Goal: Transaction & Acquisition: Purchase product/service

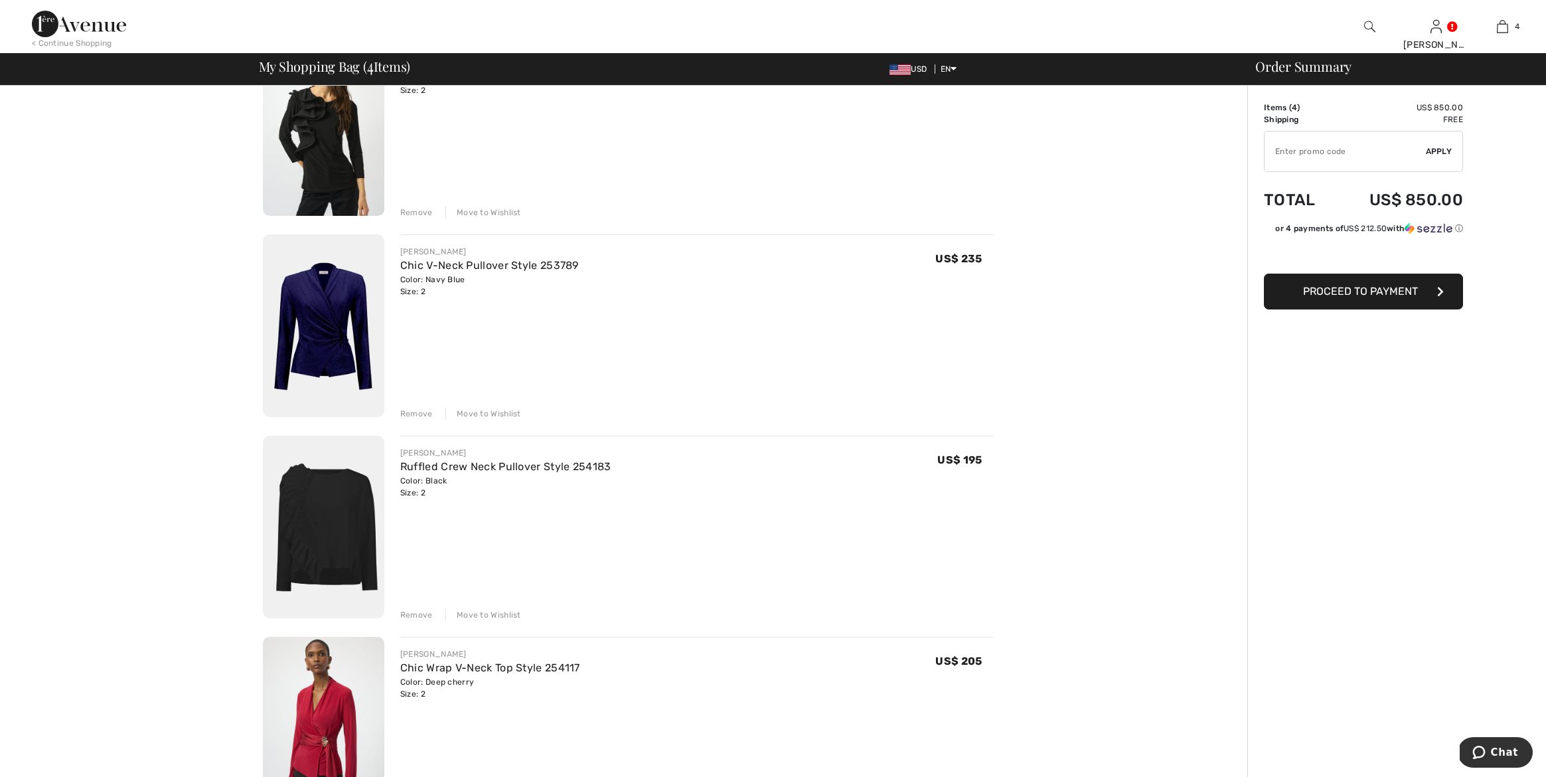
scroll to position [94, 0]
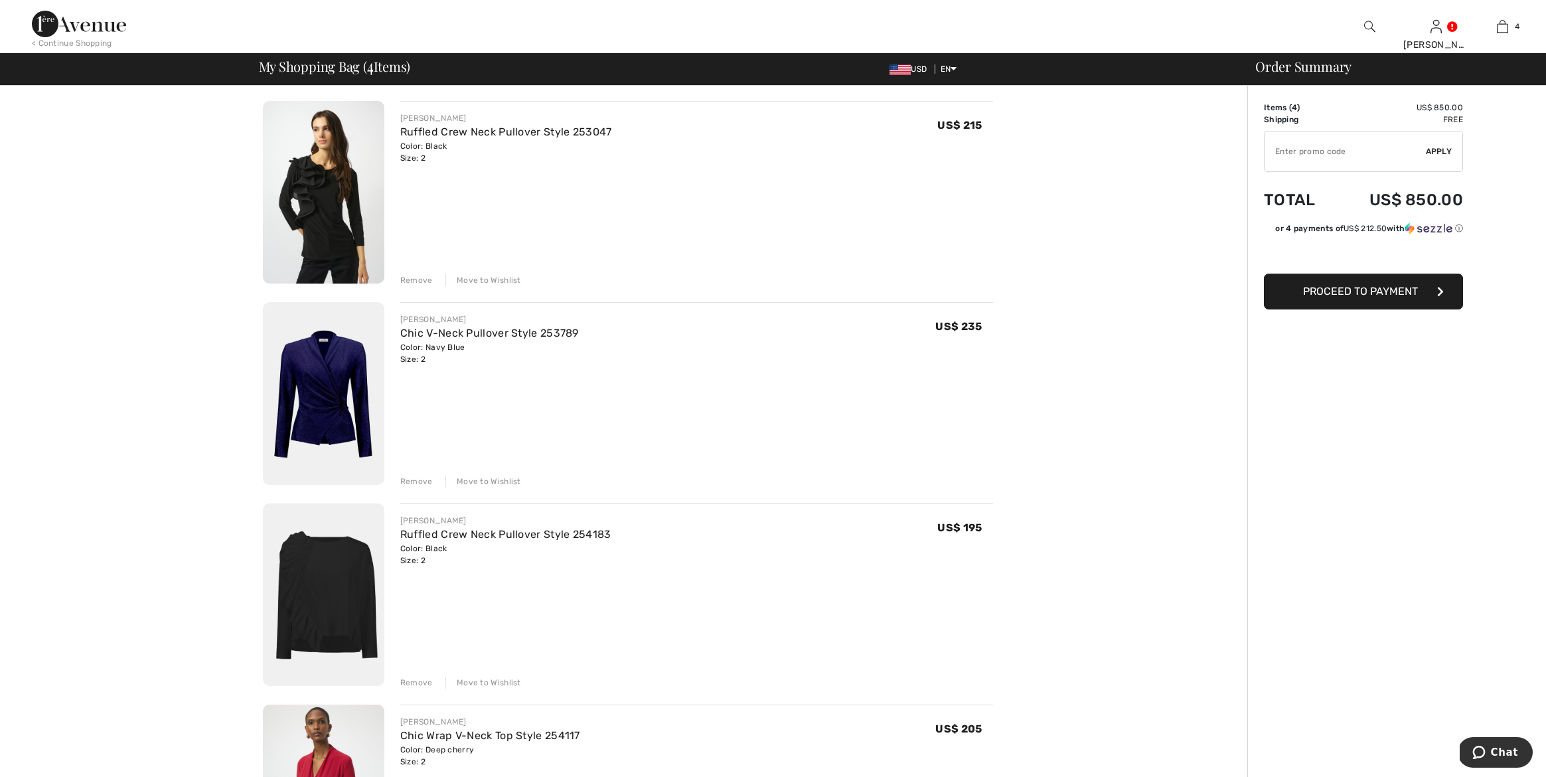
click at [323, 386] on img at bounding box center [323, 393] width 121 height 183
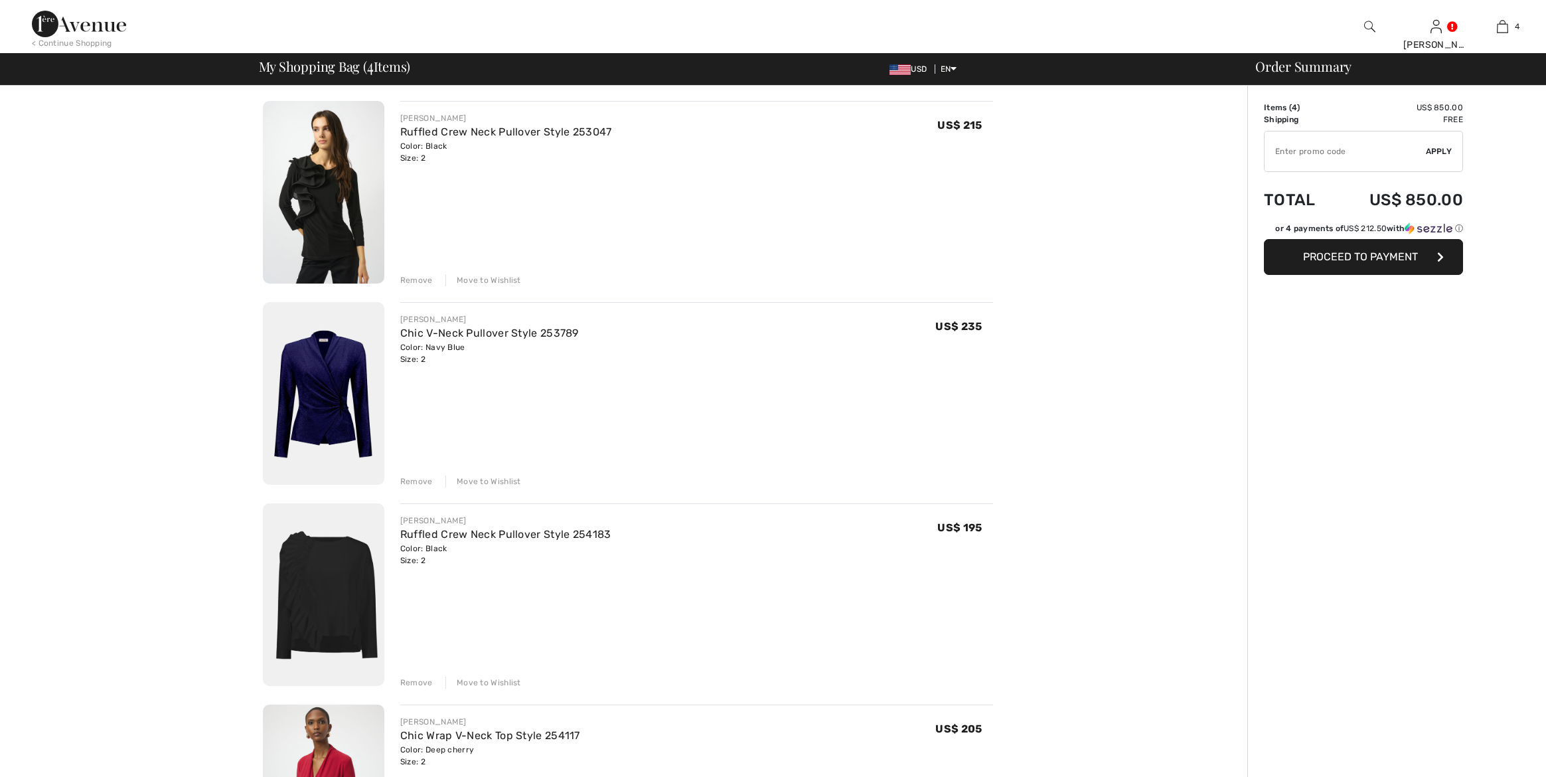
scroll to position [94, 0]
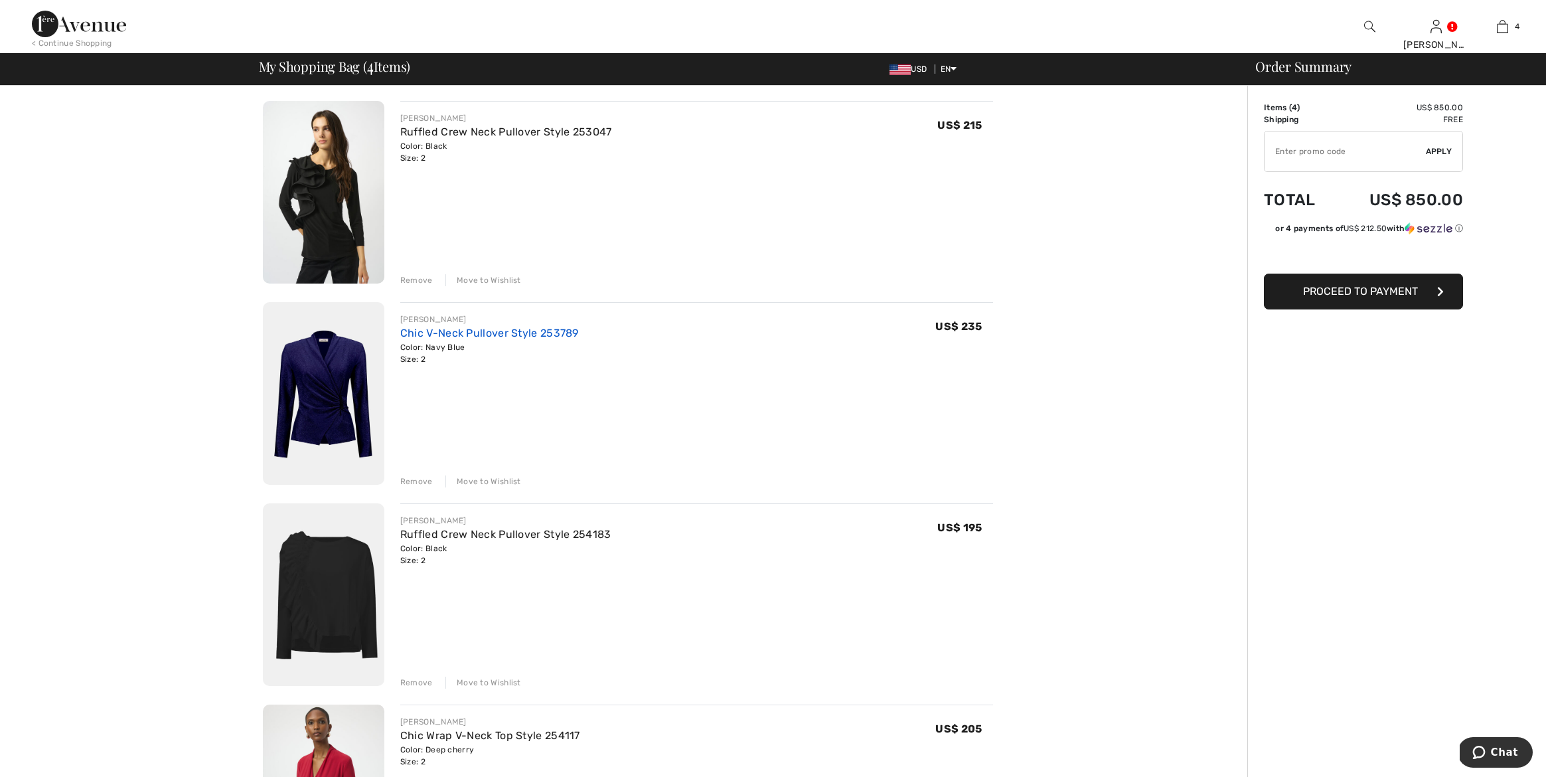
click at [478, 330] on link "Chic V-Neck Pullover Style 253789" at bounding box center [489, 333] width 179 height 13
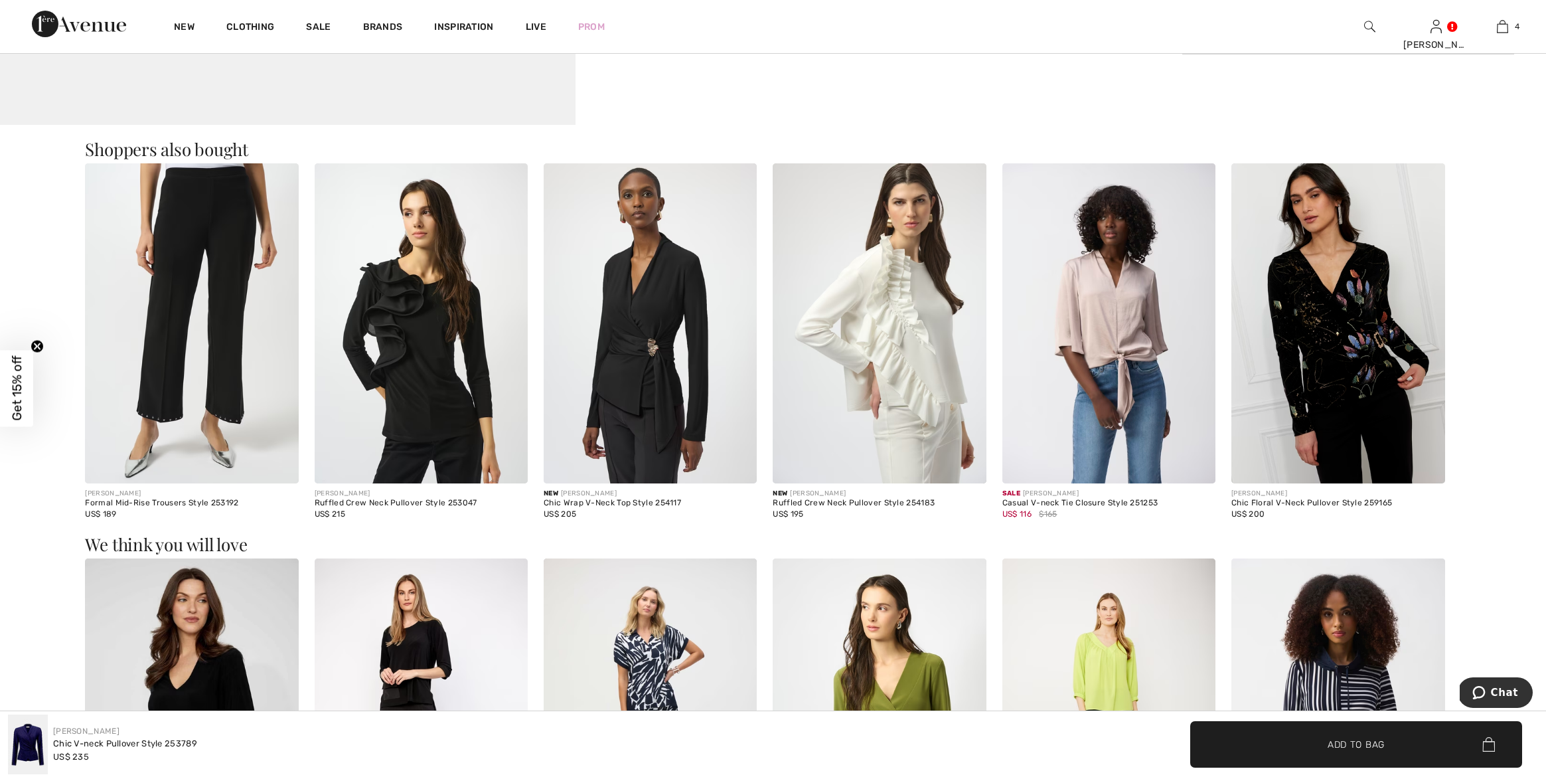
scroll to position [927, 0]
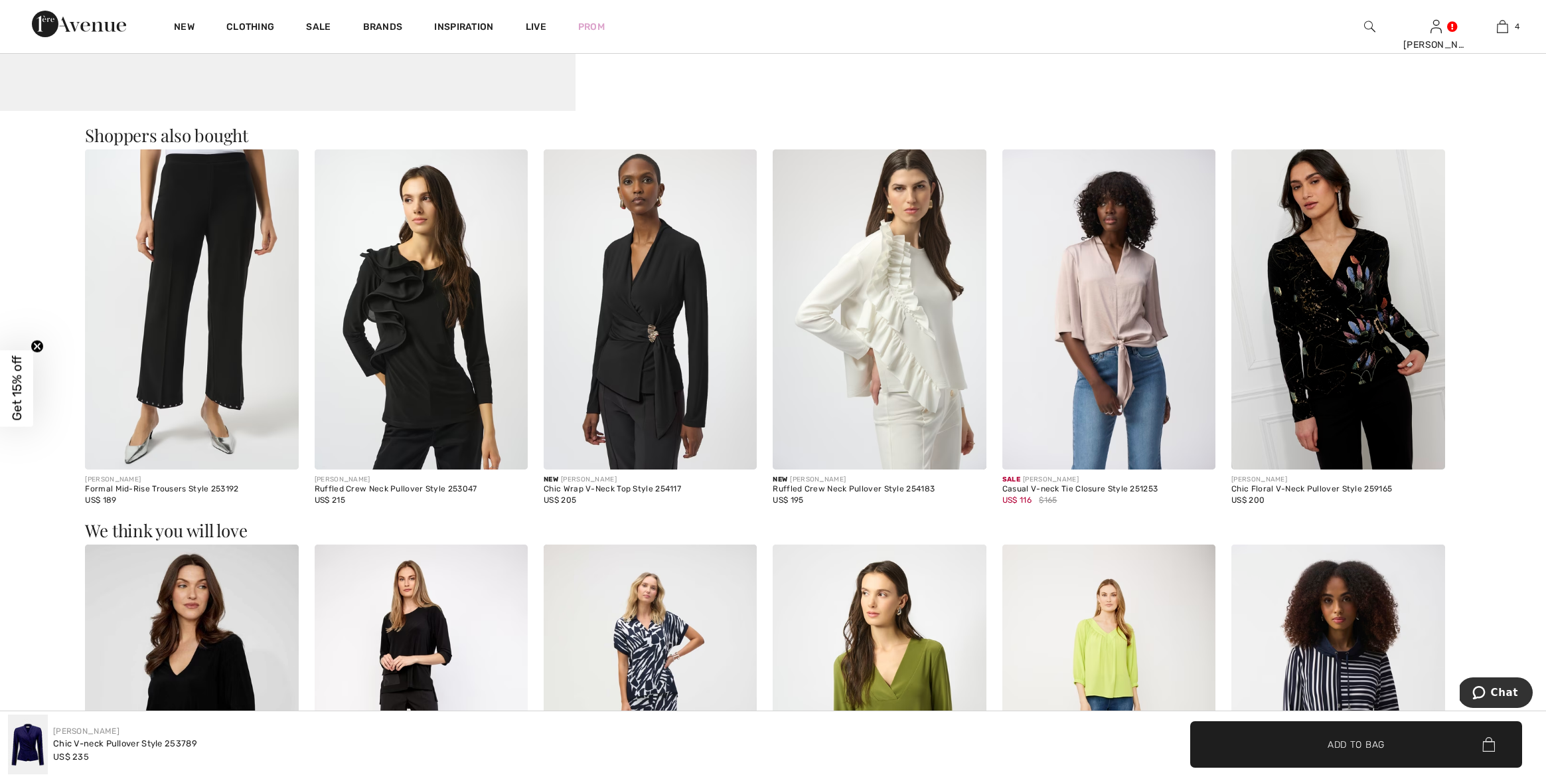
click at [886, 352] on img at bounding box center [879, 309] width 213 height 320
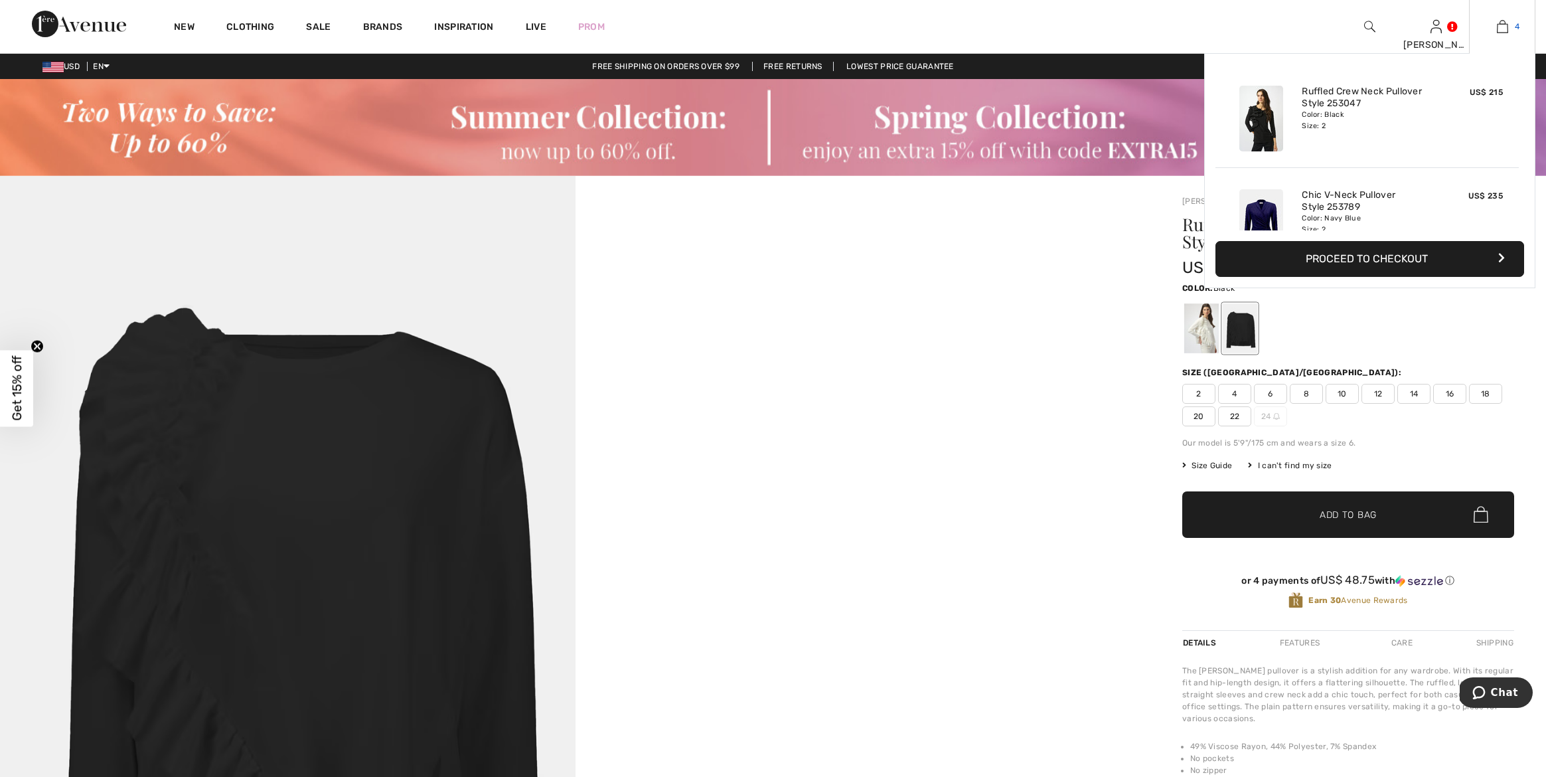
click at [1504, 26] on img at bounding box center [1502, 27] width 11 height 16
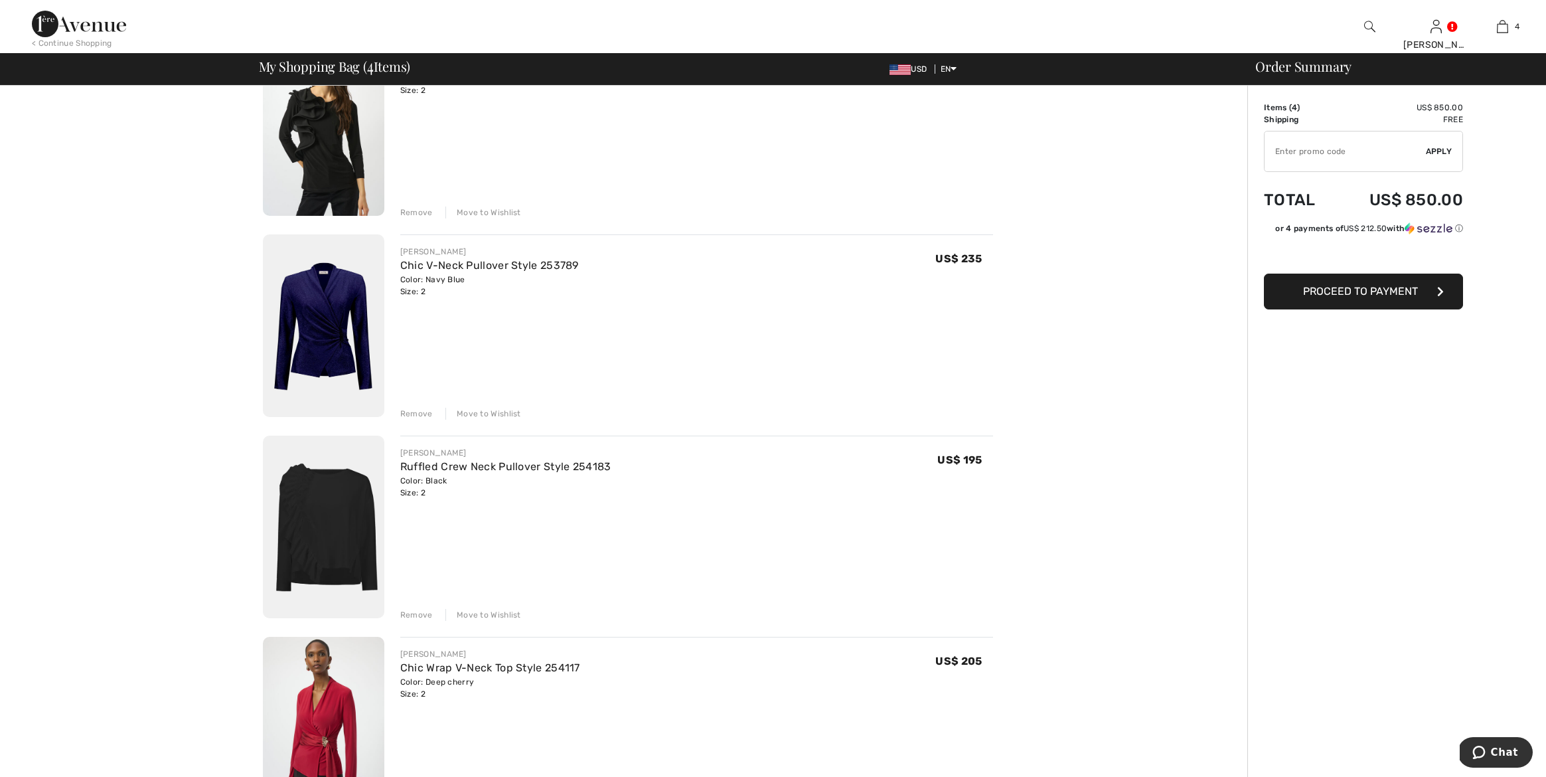
scroll to position [167, 0]
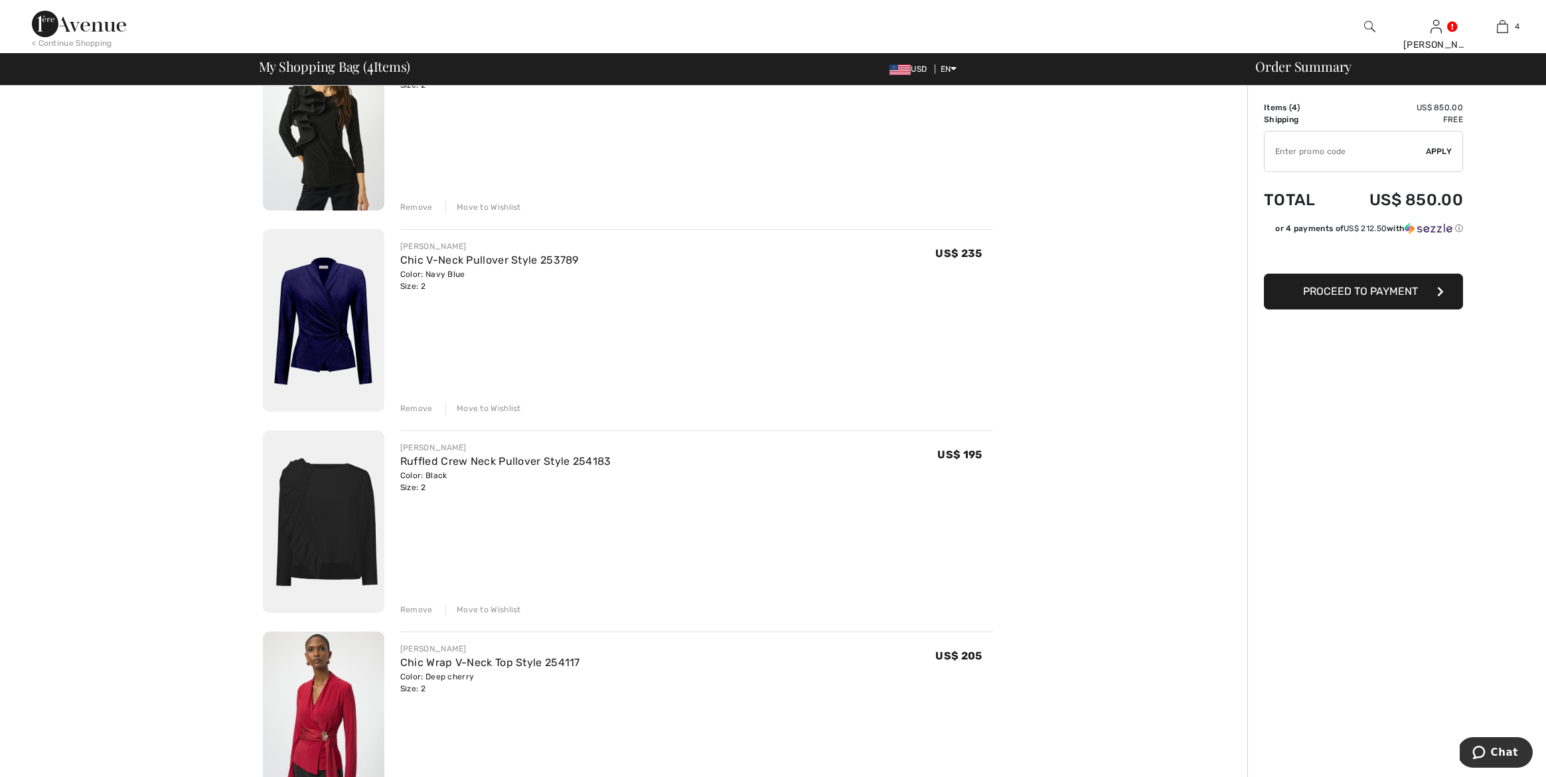
click at [493, 203] on div "Move to Wishlist" at bounding box center [483, 207] width 76 height 12
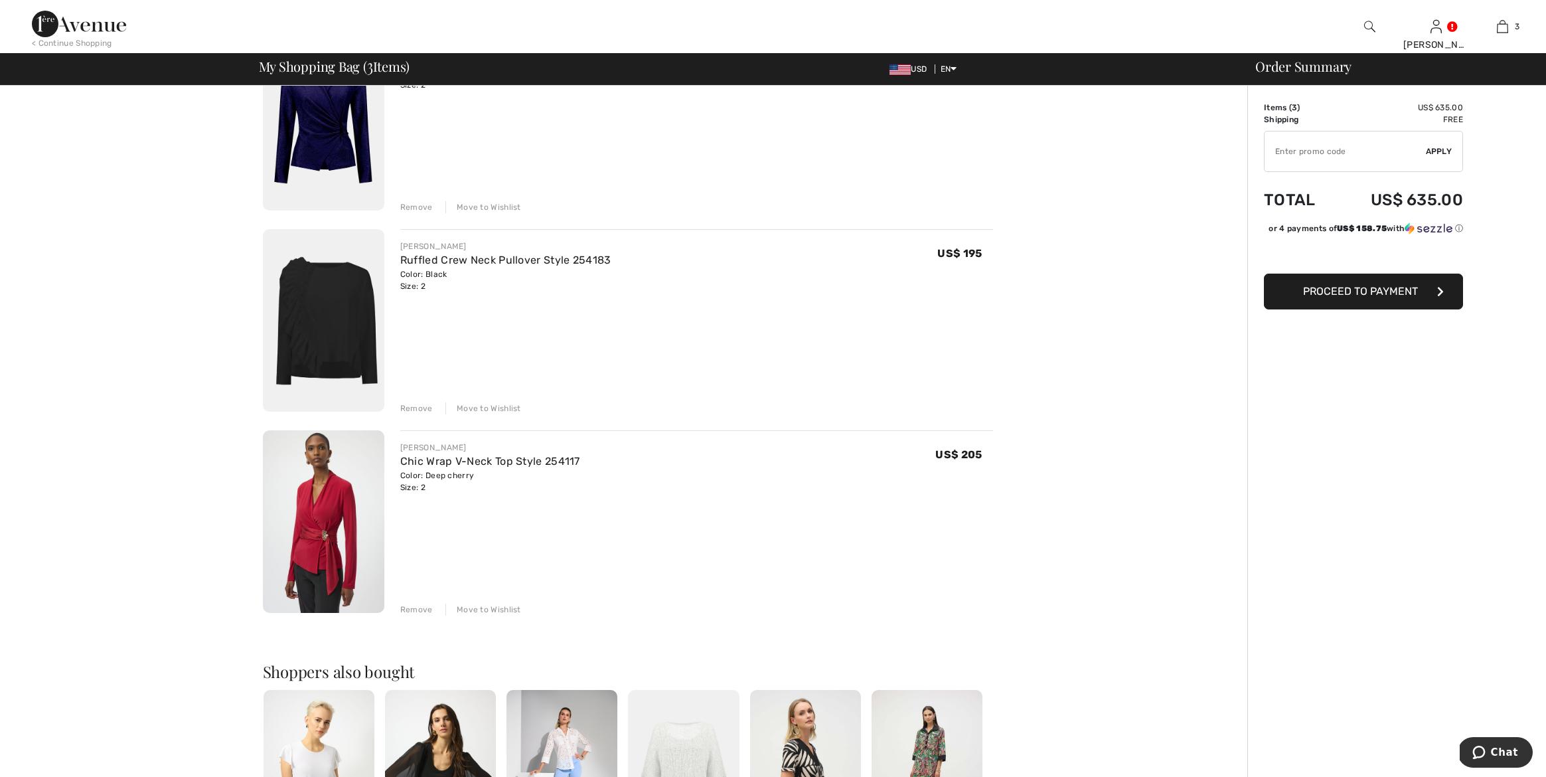
click at [319, 507] on img at bounding box center [323, 521] width 121 height 183
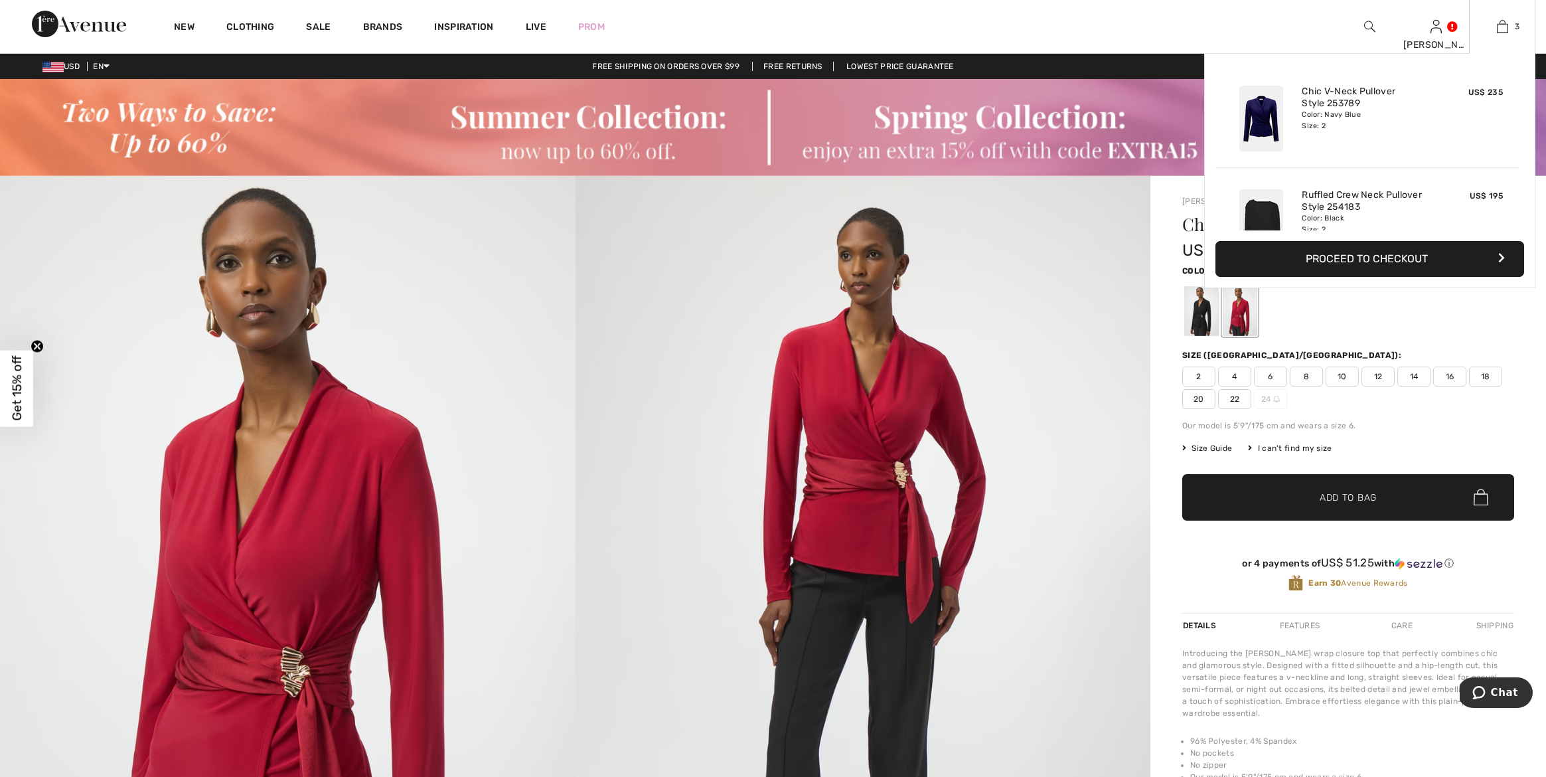
click at [1377, 260] on button "Proceed to Checkout" at bounding box center [1370, 259] width 309 height 36
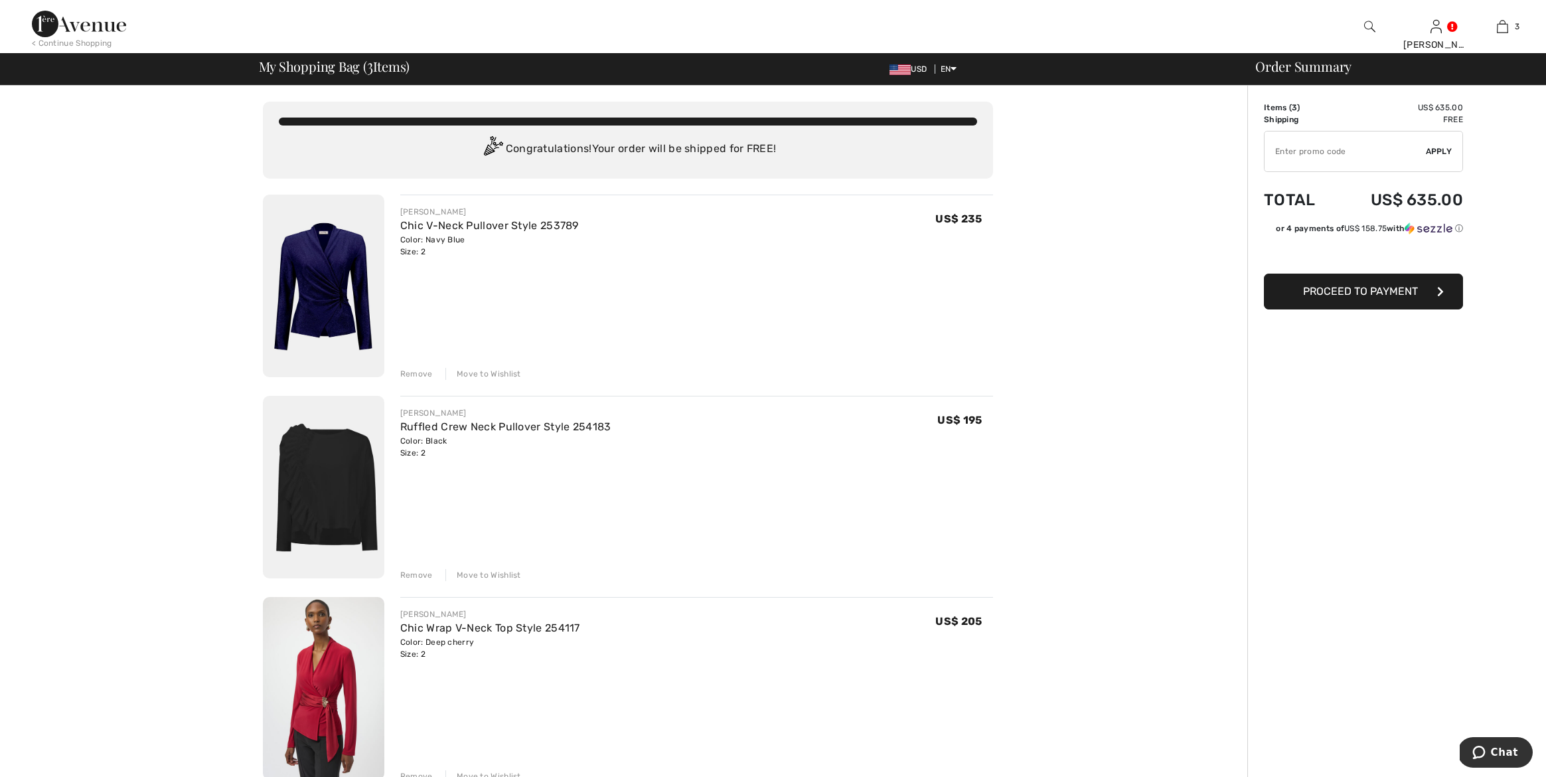
click at [1336, 154] on input "TEXT" at bounding box center [1345, 151] width 161 height 40
type input "EXTRA15"
click at [1437, 149] on span "Apply" at bounding box center [1439, 151] width 27 height 12
click at [1439, 147] on span "Remove" at bounding box center [1435, 151] width 33 height 12
click at [1321, 149] on input "TEXT" at bounding box center [1345, 151] width 161 height 40
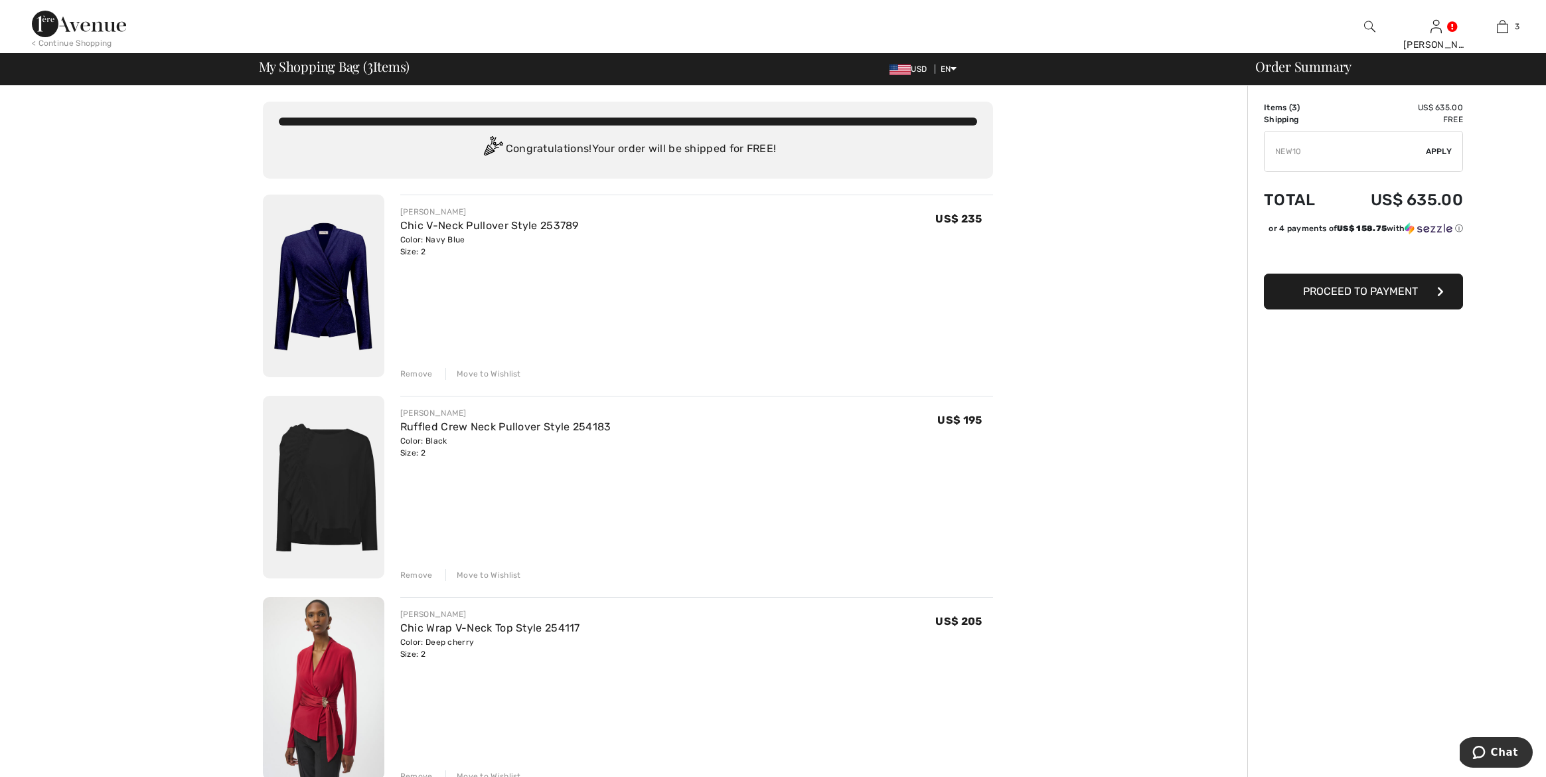
type input "NEW10"
click at [1443, 147] on span "Apply" at bounding box center [1439, 151] width 27 height 12
